Goal: Browse casually: Explore the website without a specific task or goal

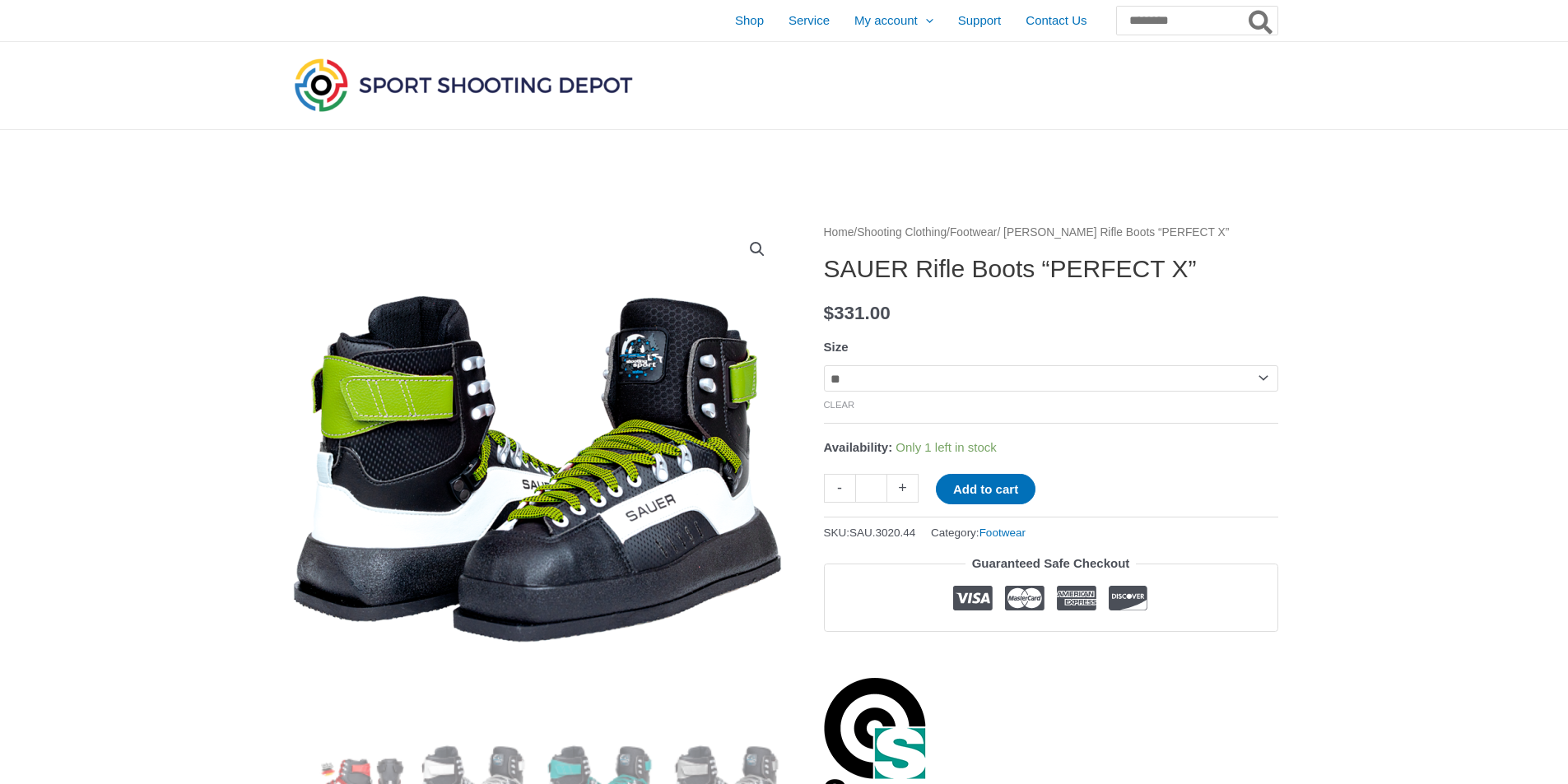
select select "**"
click at [1025, 26] on span "Contact Us" at bounding box center [1055, 21] width 61 height 42
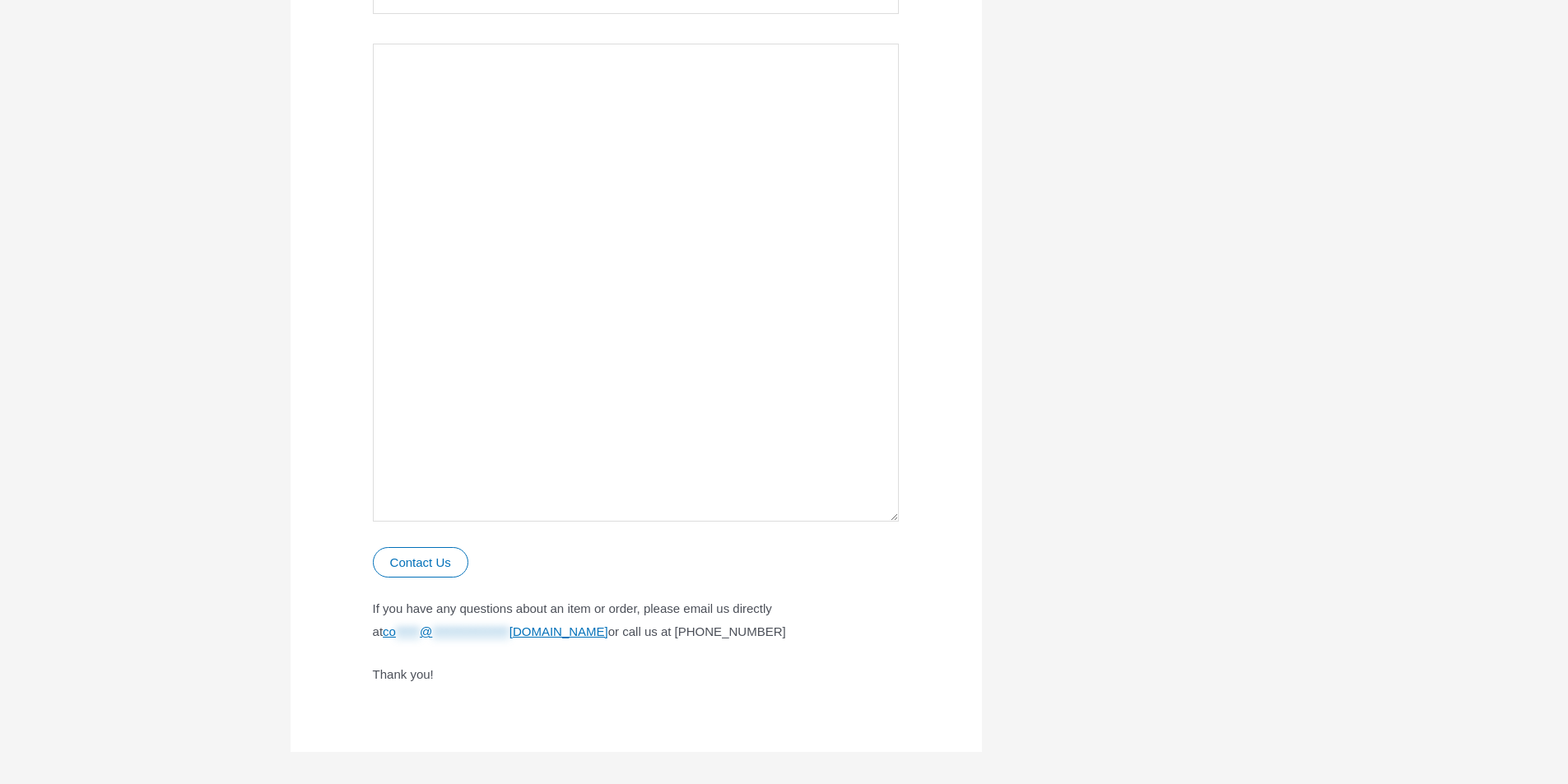
scroll to position [987, 0]
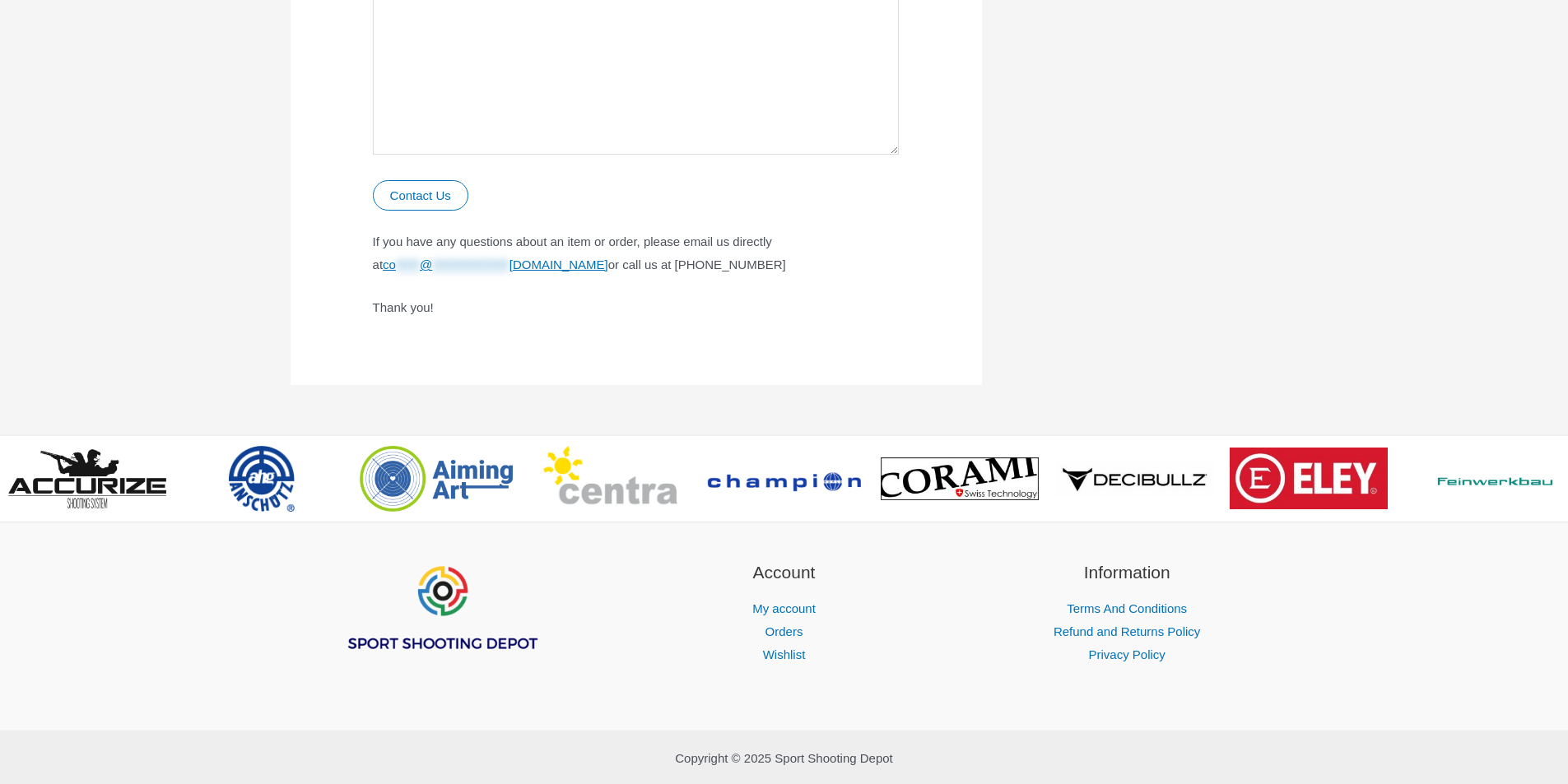
click at [450, 603] on img "Footer Widget 1" at bounding box center [441, 609] width 198 height 99
click at [444, 488] on img at bounding box center [436, 478] width 153 height 66
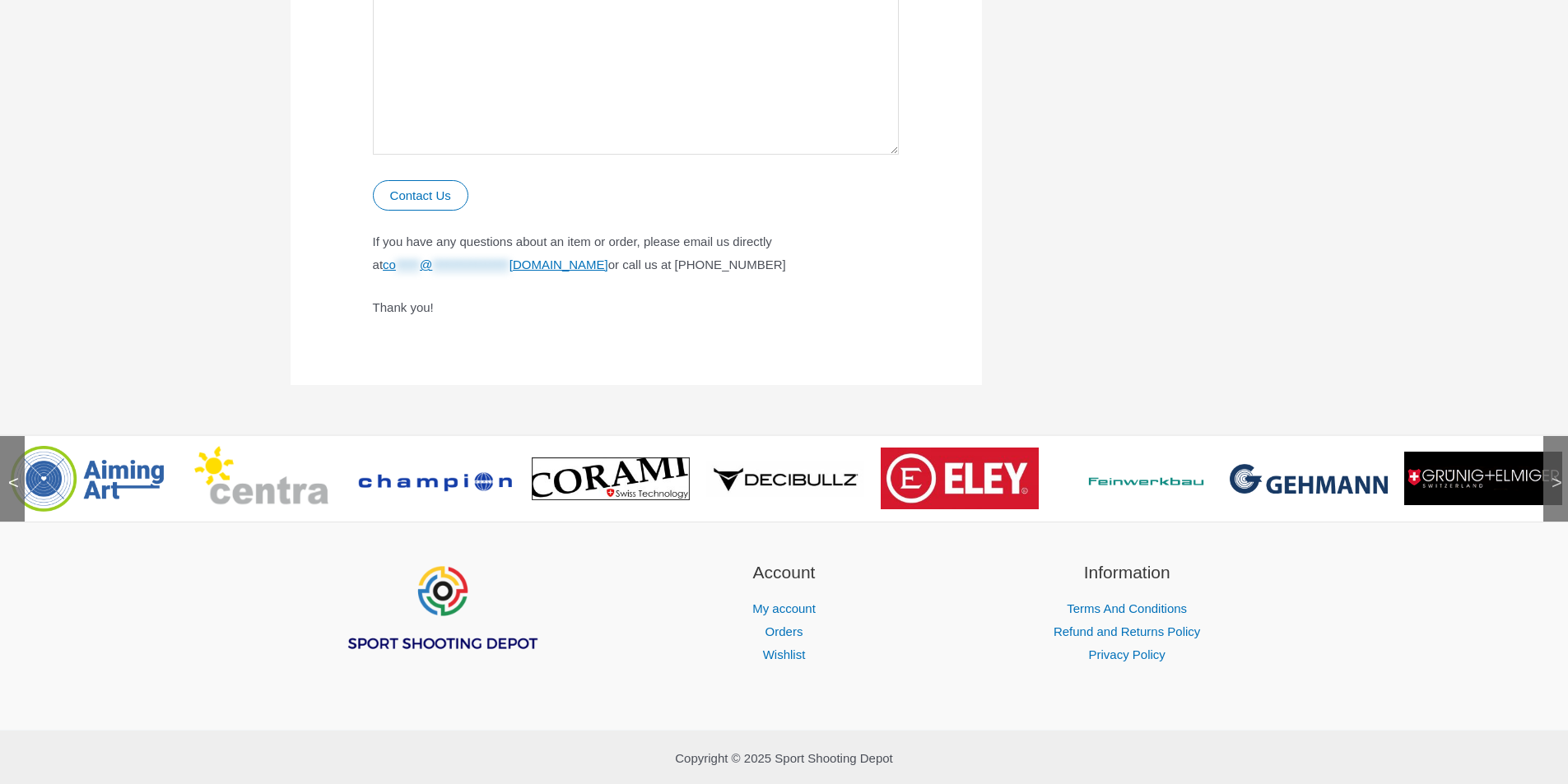
click at [6, 488] on div "<" at bounding box center [12, 478] width 25 height 86
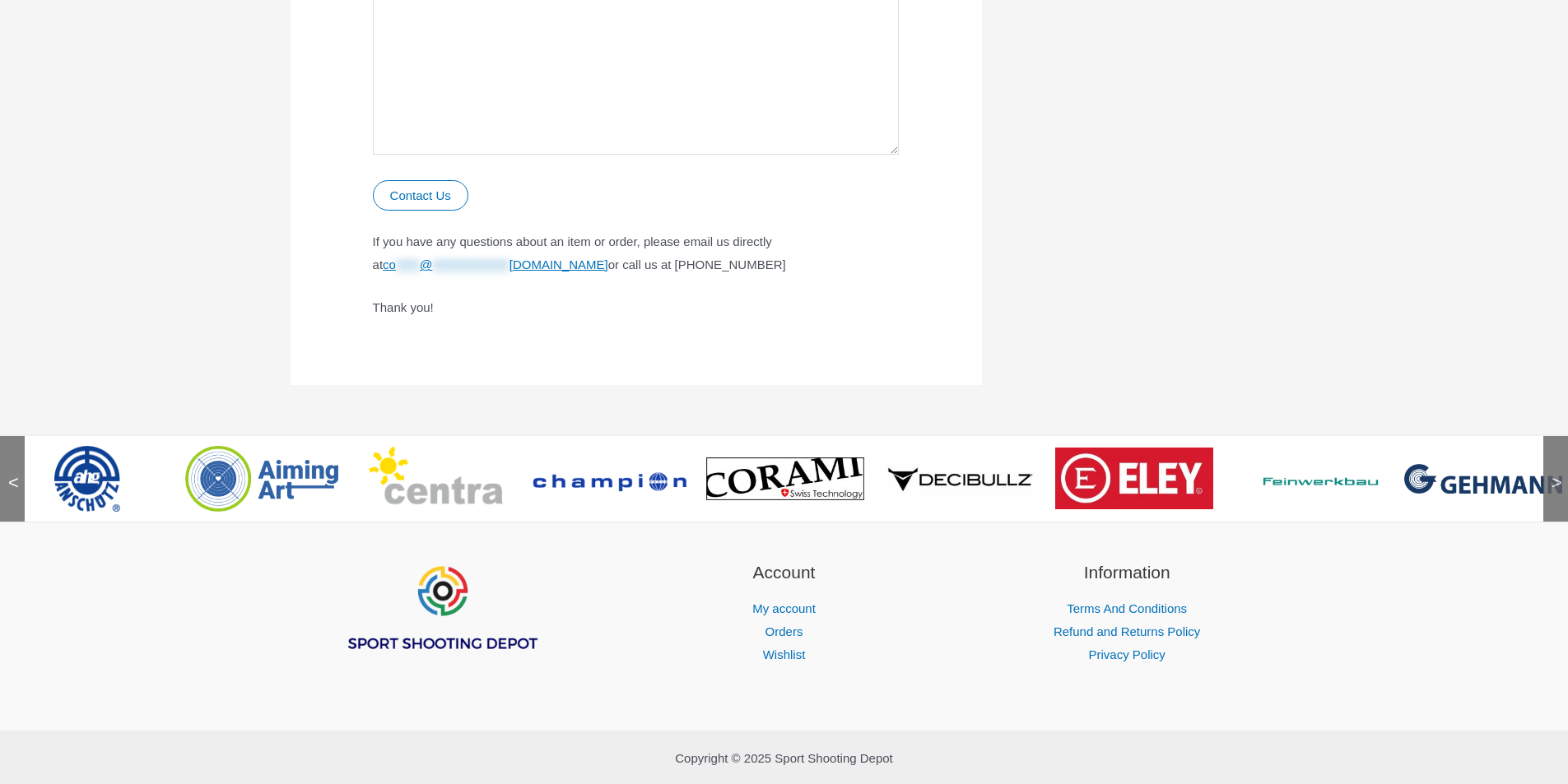
click at [6, 488] on div "<" at bounding box center [12, 478] width 25 height 86
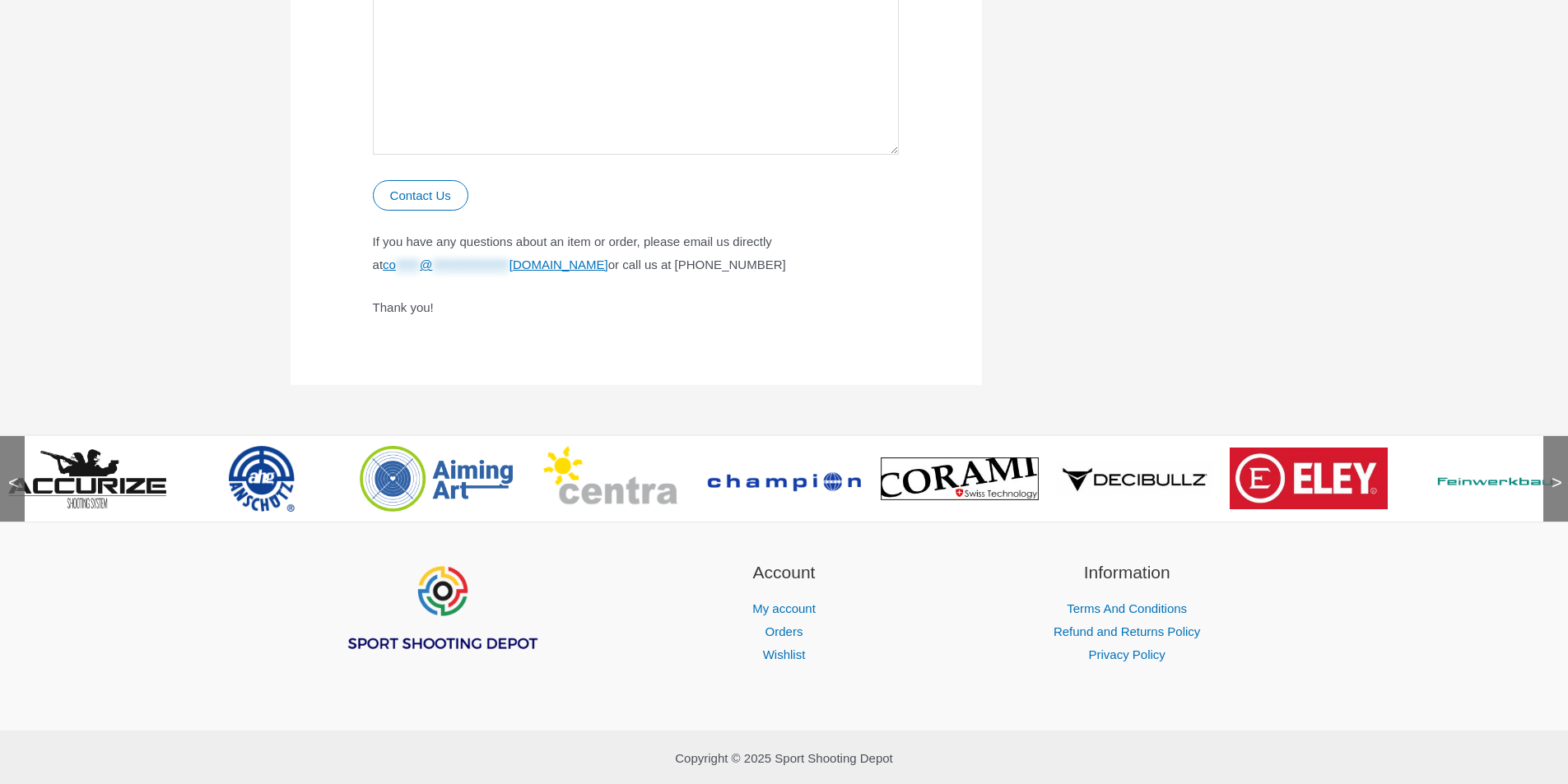
click at [256, 482] on img at bounding box center [261, 478] width 66 height 66
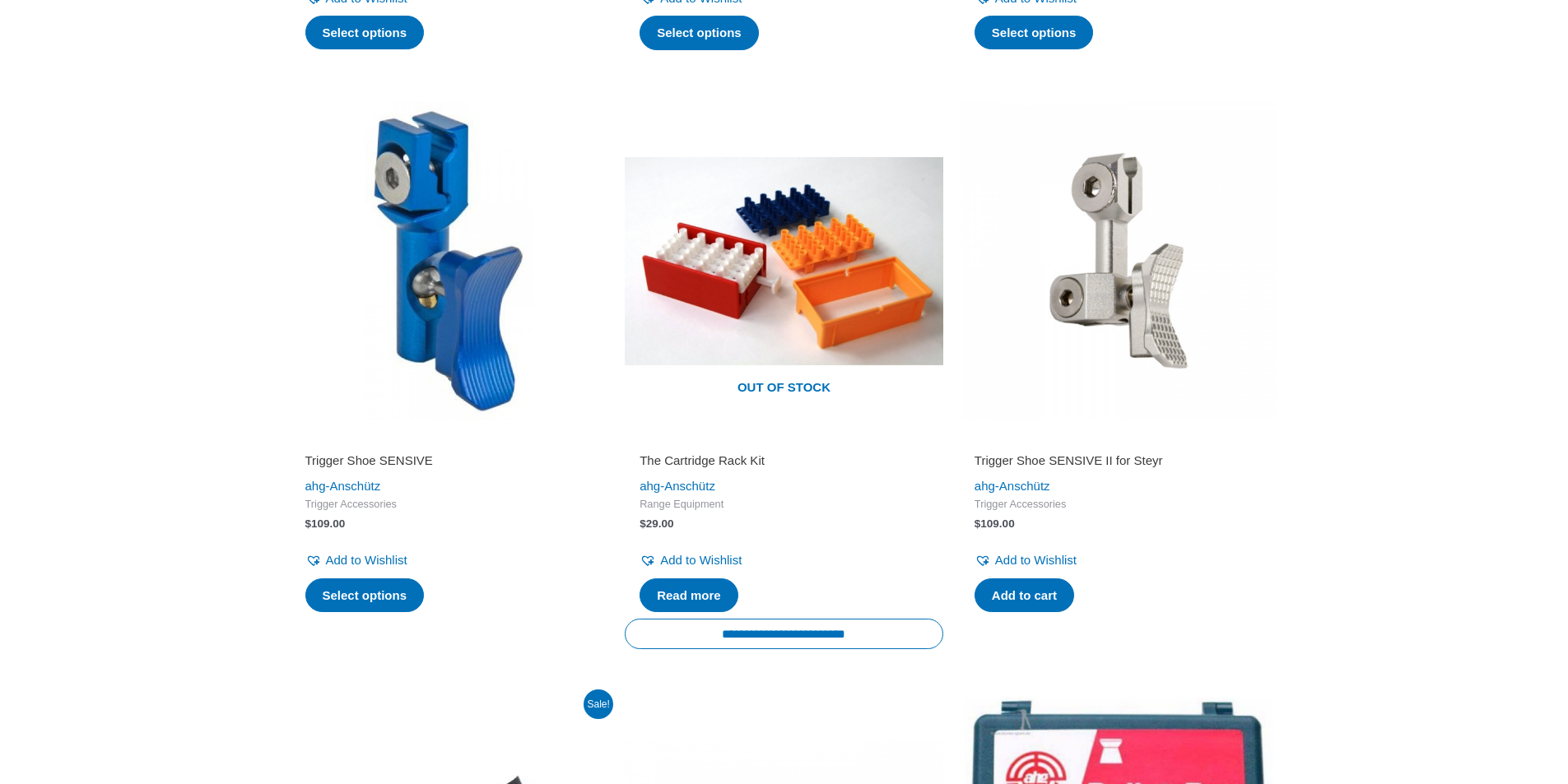
scroll to position [3290, 0]
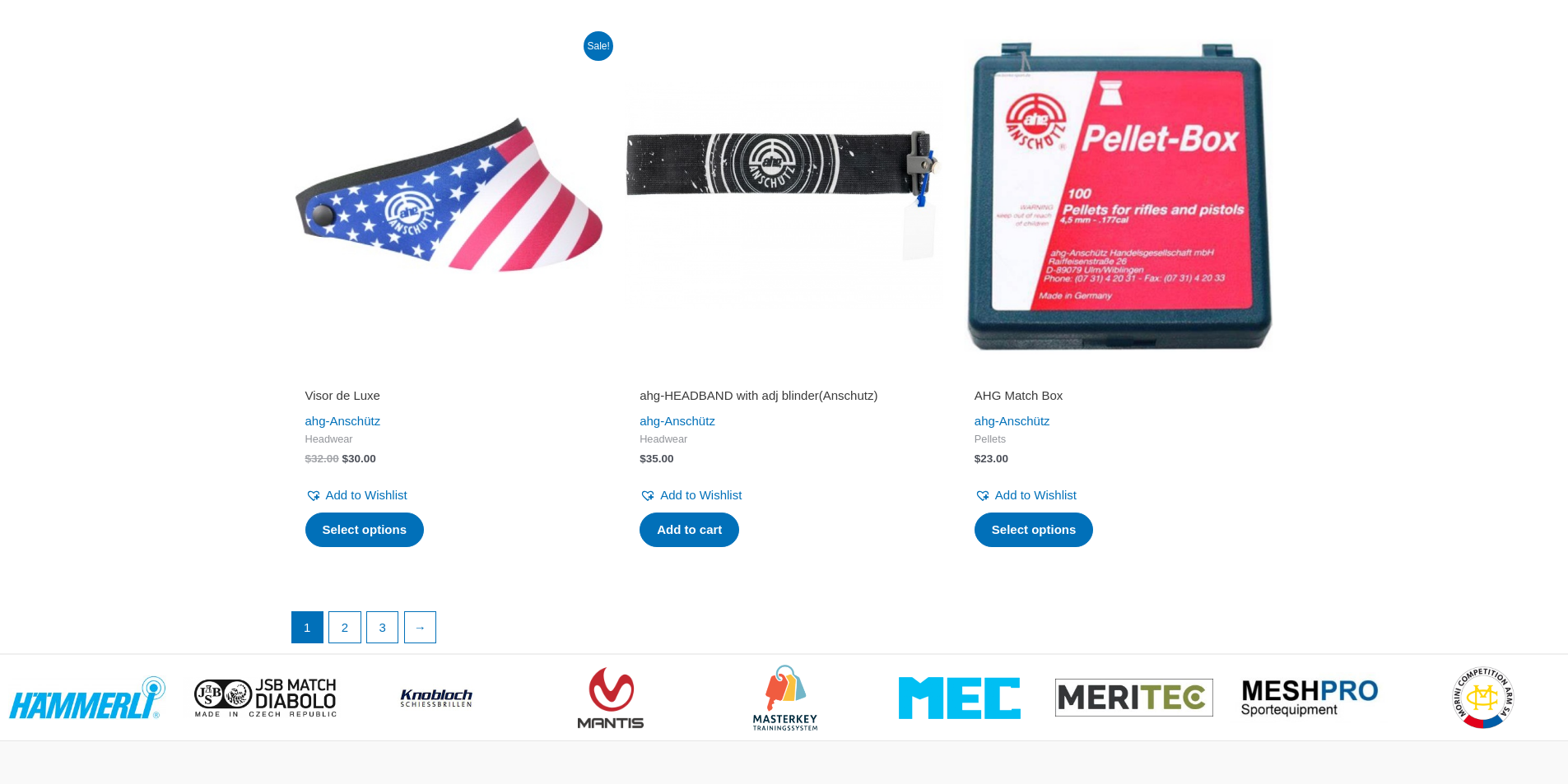
click at [794, 190] on img at bounding box center [784, 195] width 318 height 318
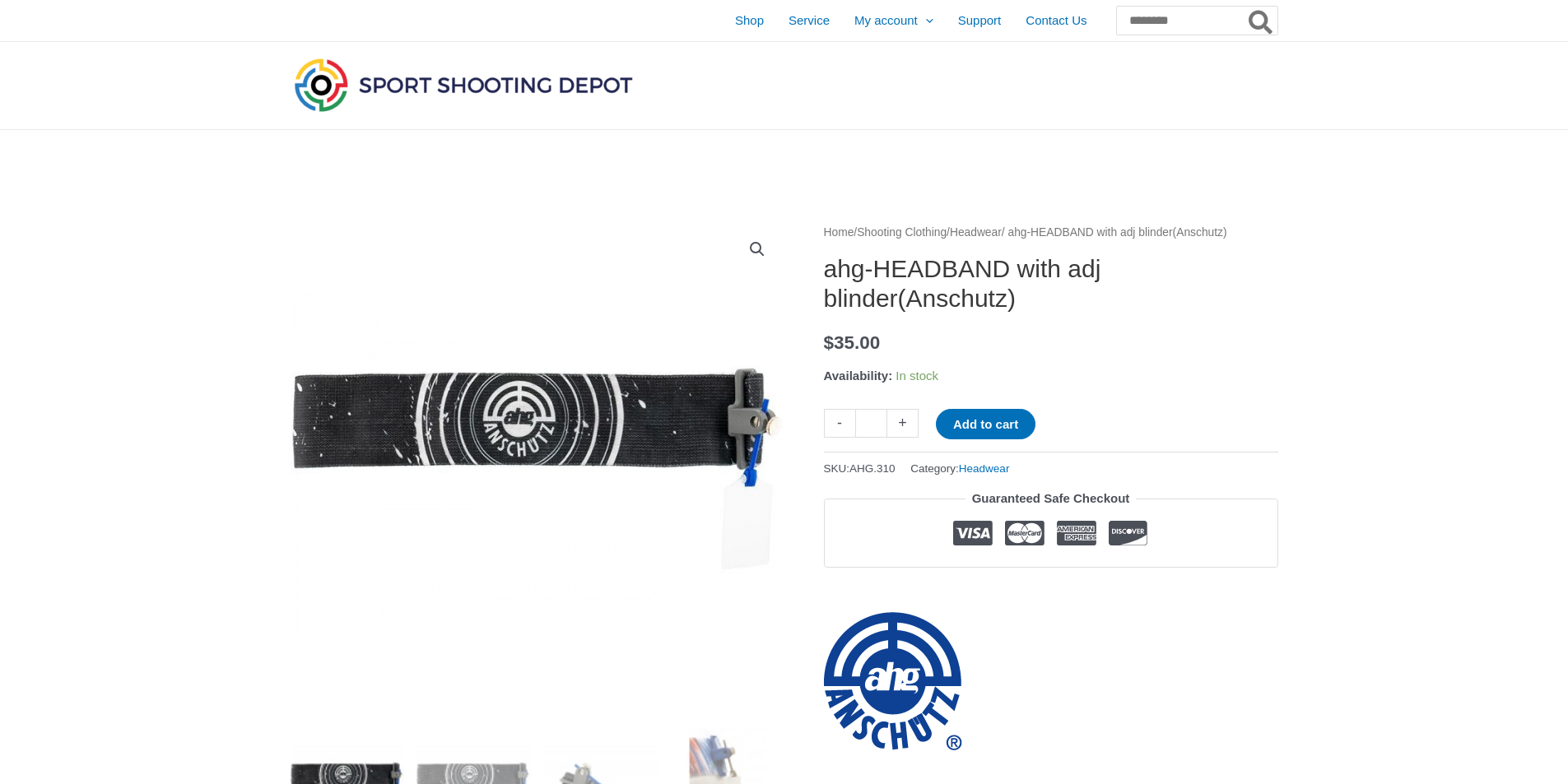
scroll to position [329, 0]
